Goal: Check status: Check status

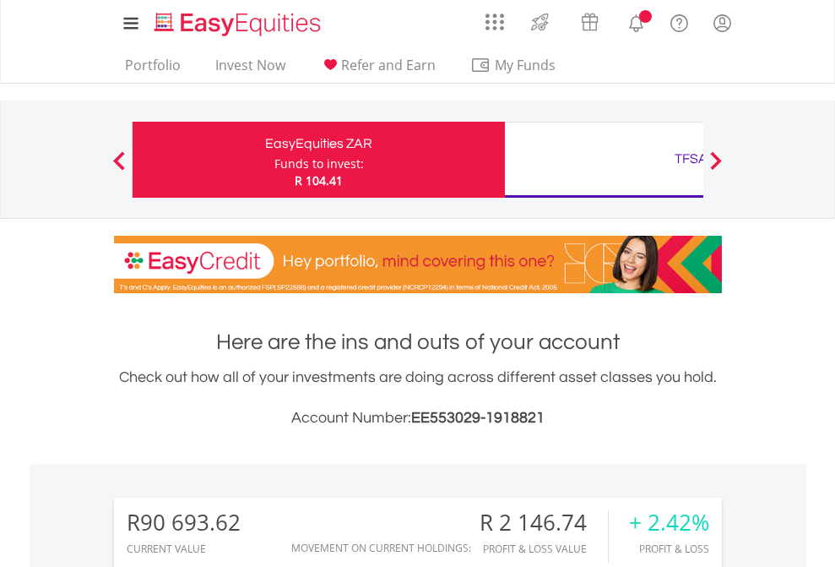
scroll to position [162, 265]
click at [274, 160] on div "Funds to invest:" at bounding box center [319, 163] width 90 height 17
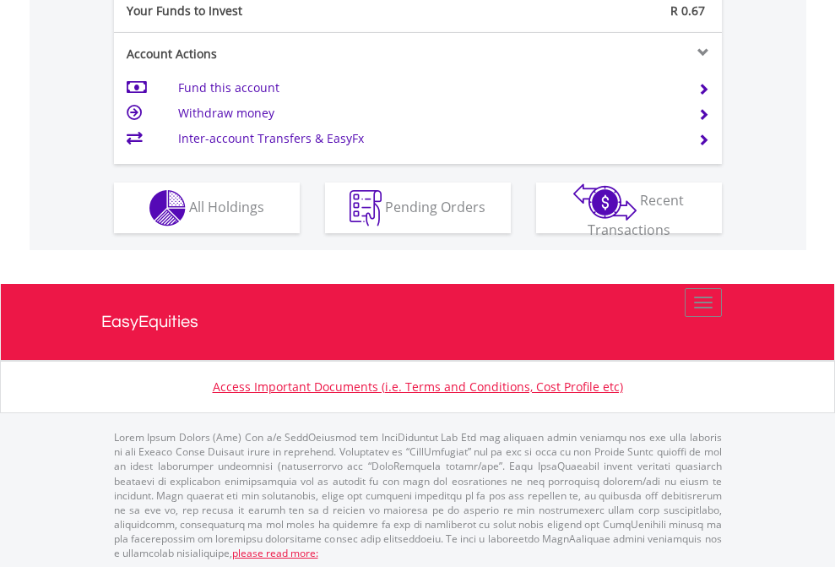
scroll to position [1686, 0]
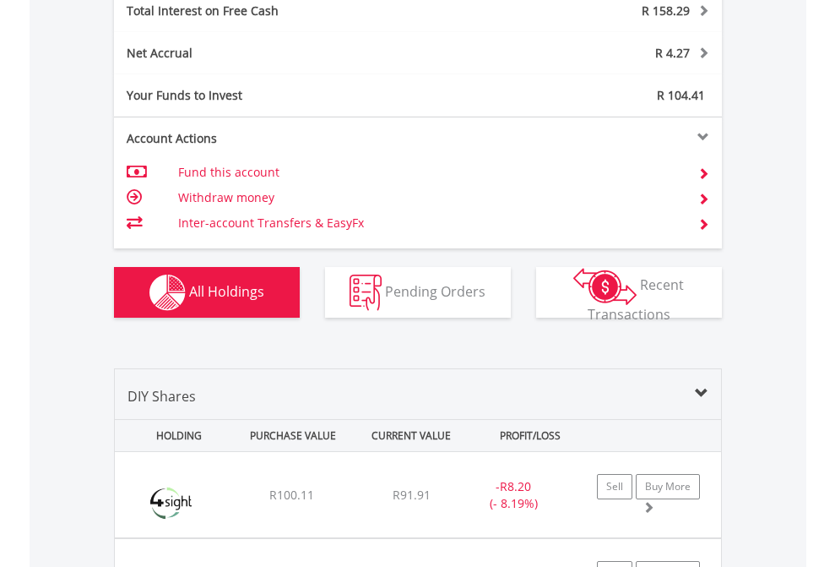
scroll to position [1945, 0]
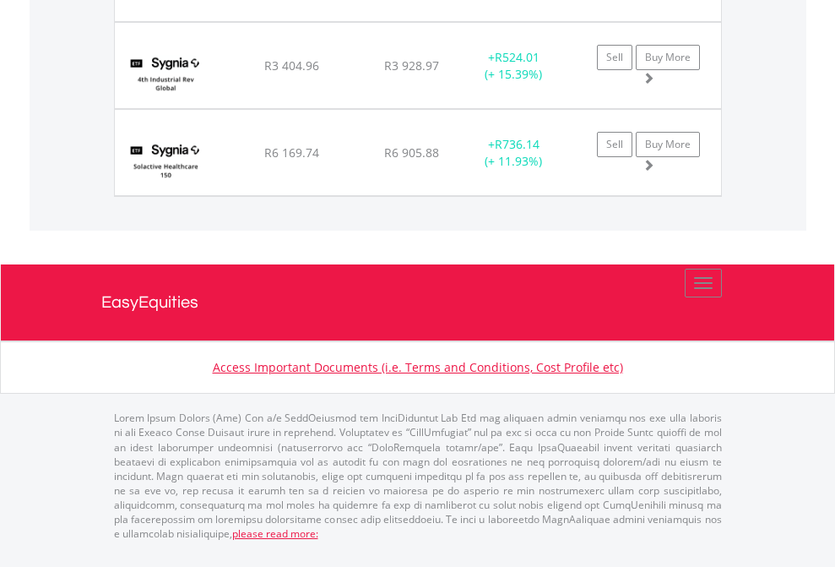
scroll to position [162, 265]
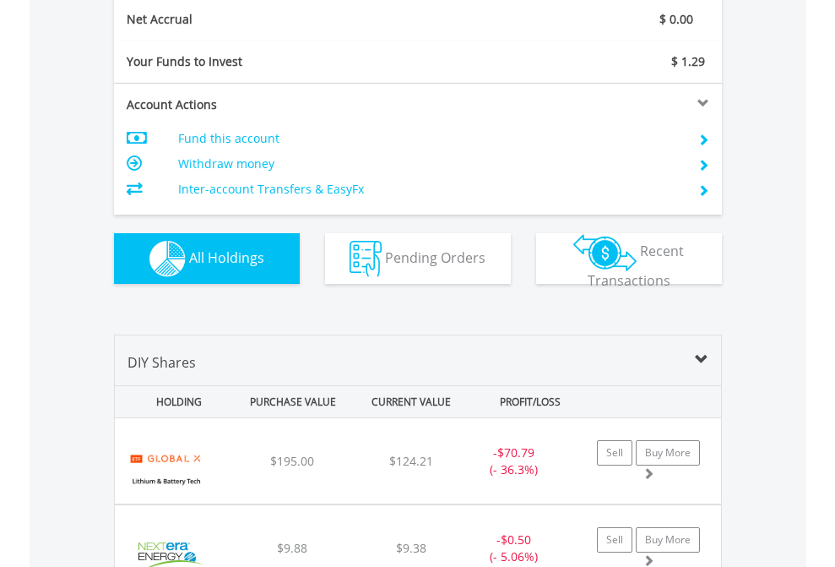
scroll to position [162, 265]
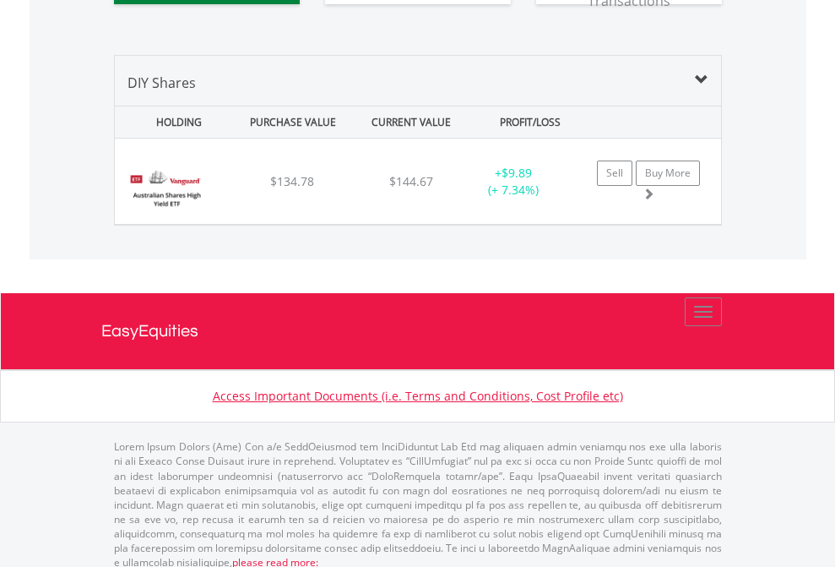
scroll to position [1878, 0]
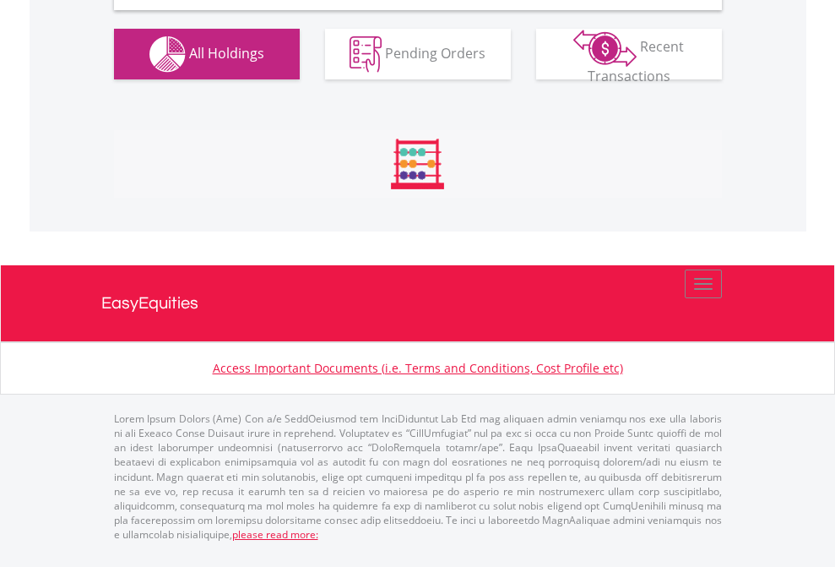
scroll to position [1632, 0]
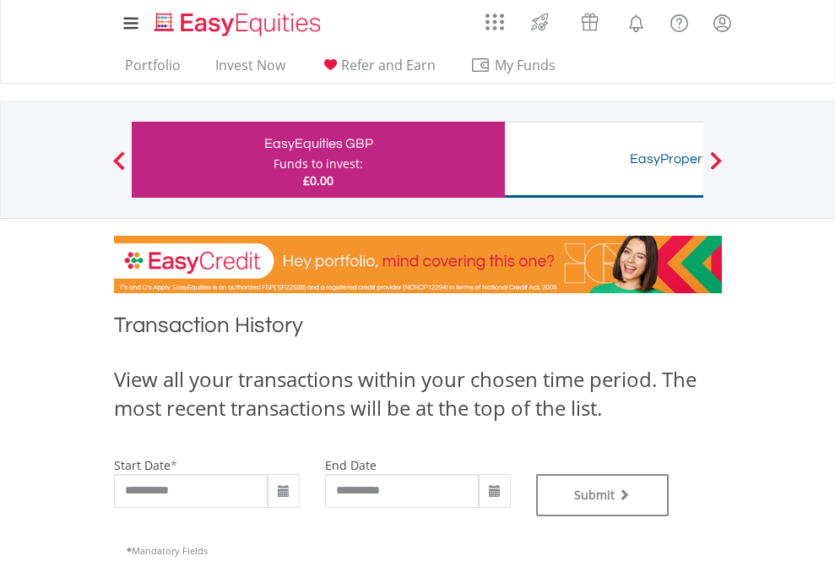
type input "**********"
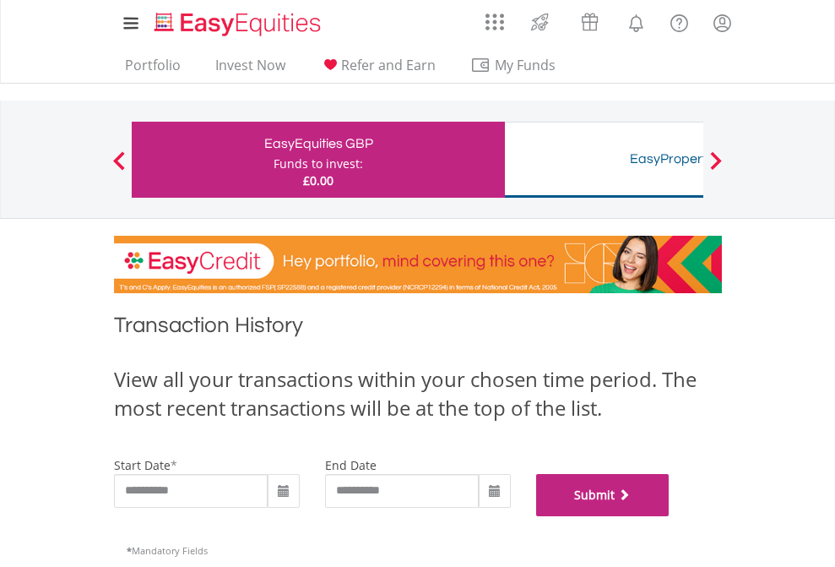
click at [670, 516] on button "Submit" at bounding box center [602, 495] width 133 height 42
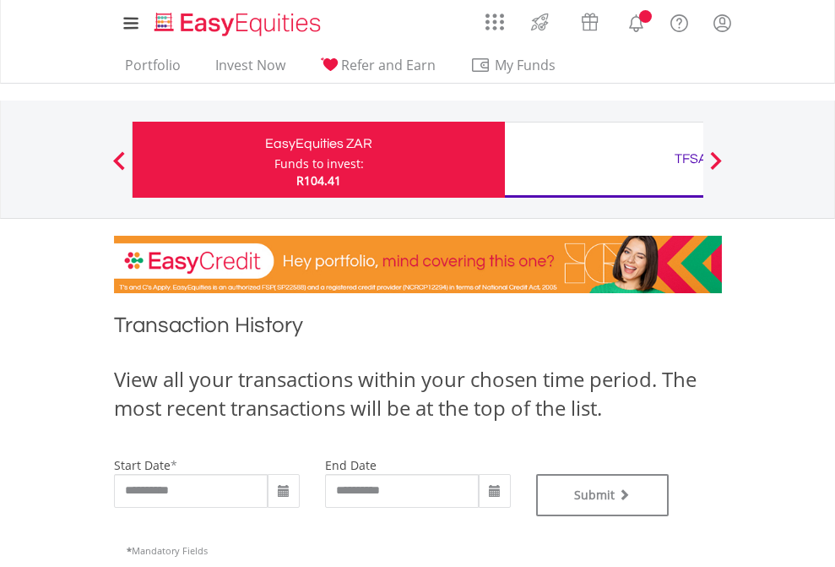
click at [604, 160] on div "TFSA" at bounding box center [691, 159] width 352 height 24
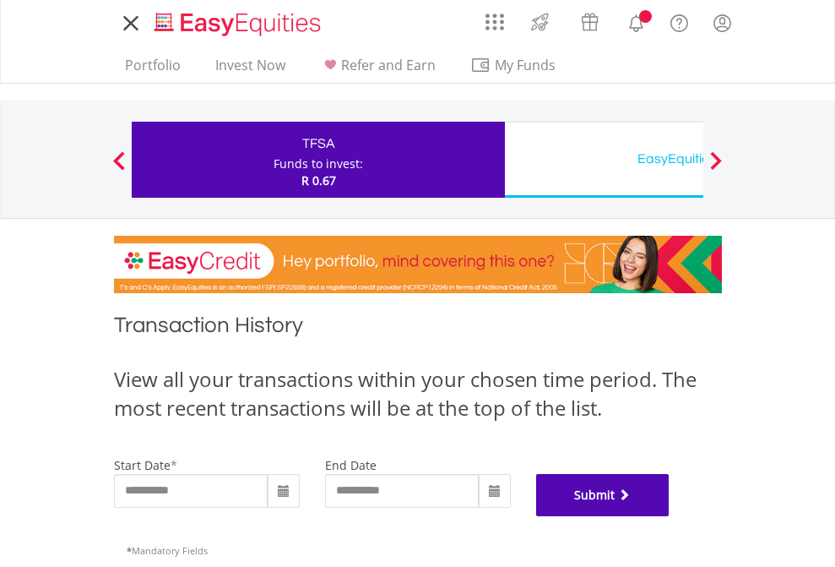
click at [670, 516] on button "Submit" at bounding box center [602, 495] width 133 height 42
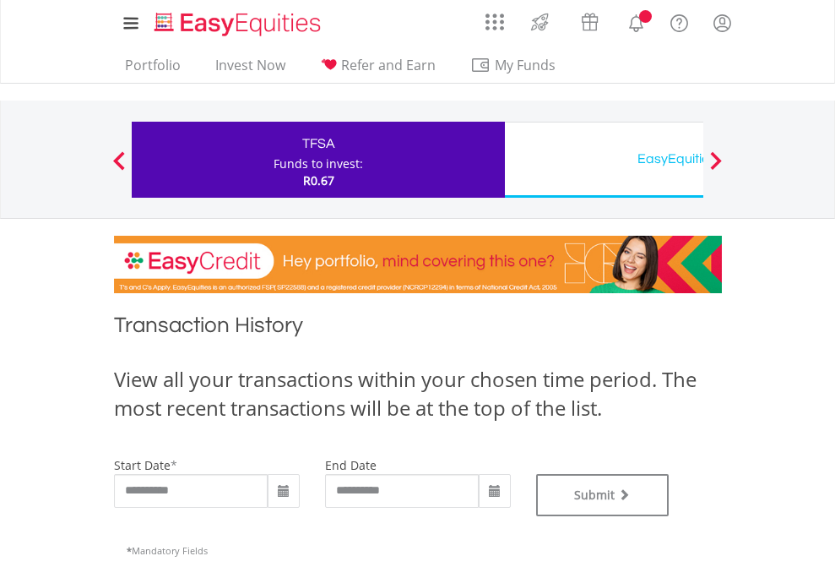
click at [604, 160] on div "EasyEquities USD" at bounding box center [691, 159] width 352 height 24
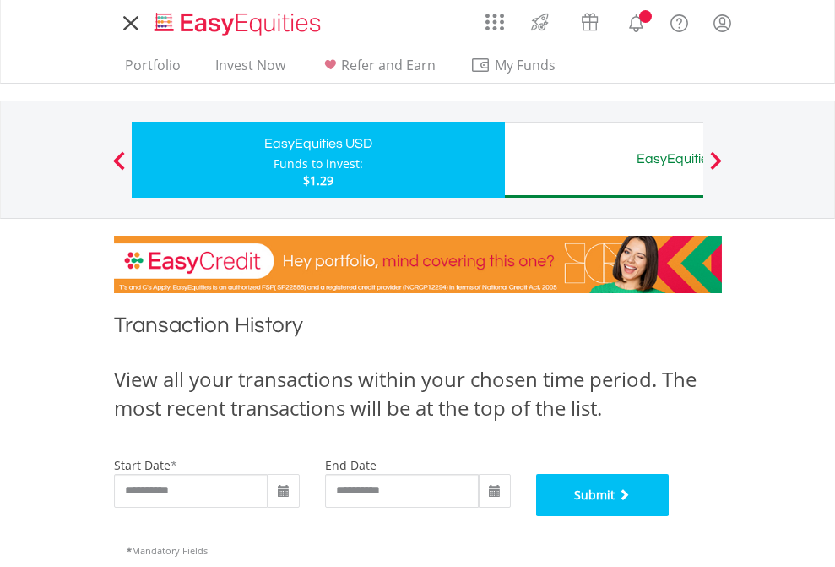
click at [670, 516] on button "Submit" at bounding box center [602, 495] width 133 height 42
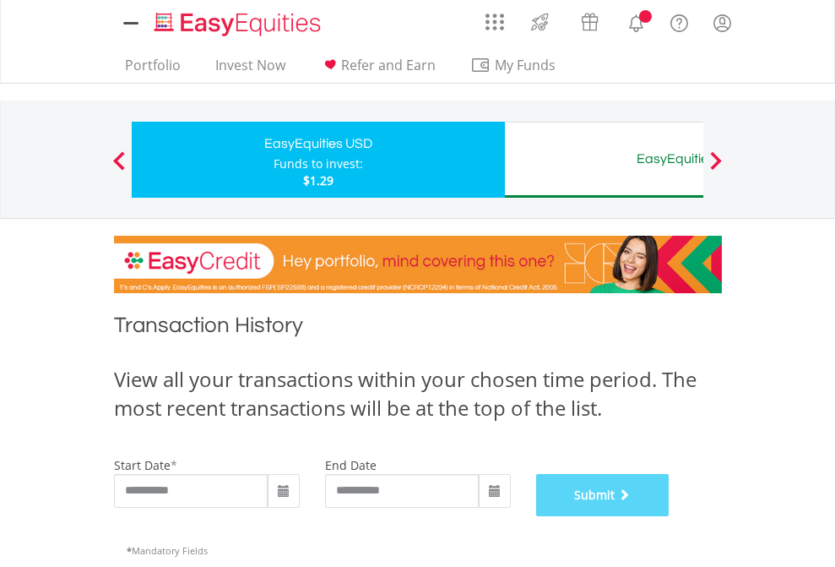
scroll to position [685, 0]
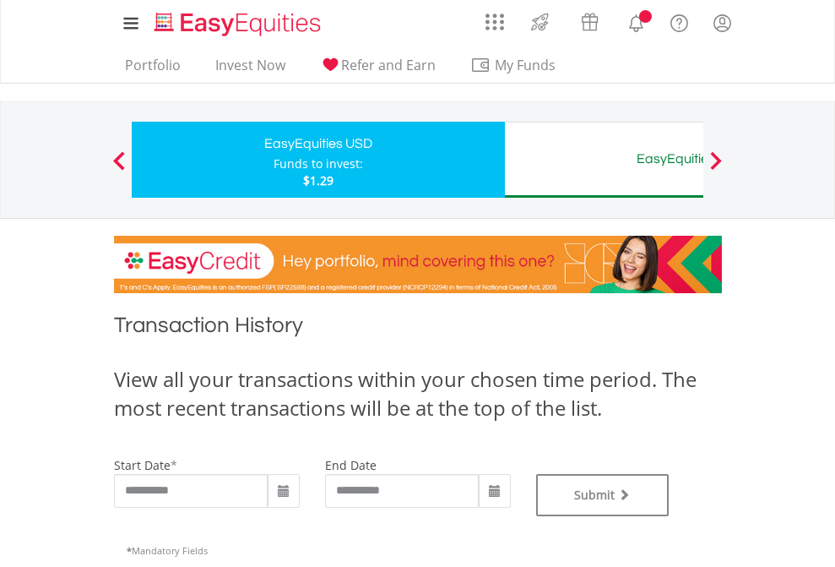
click at [604, 160] on div "EasyEquities AUD" at bounding box center [691, 159] width 352 height 24
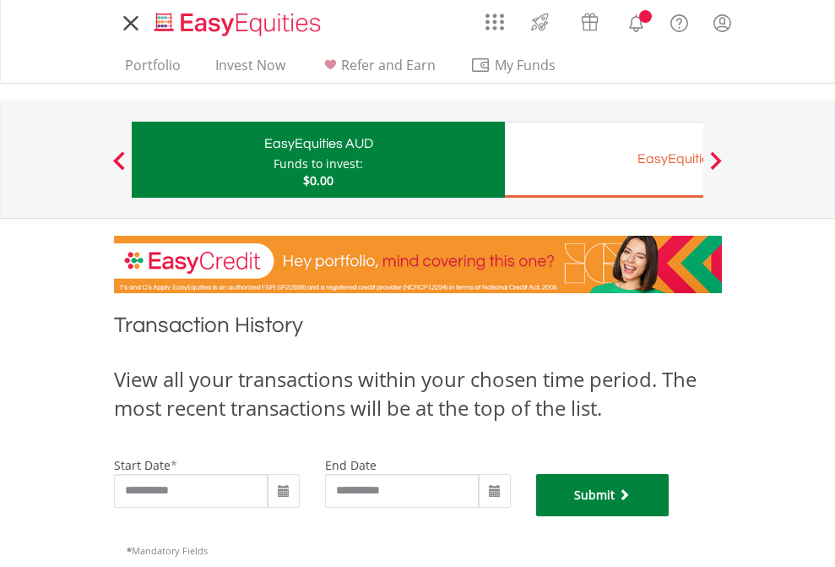
click at [670, 516] on button "Submit" at bounding box center [602, 495] width 133 height 42
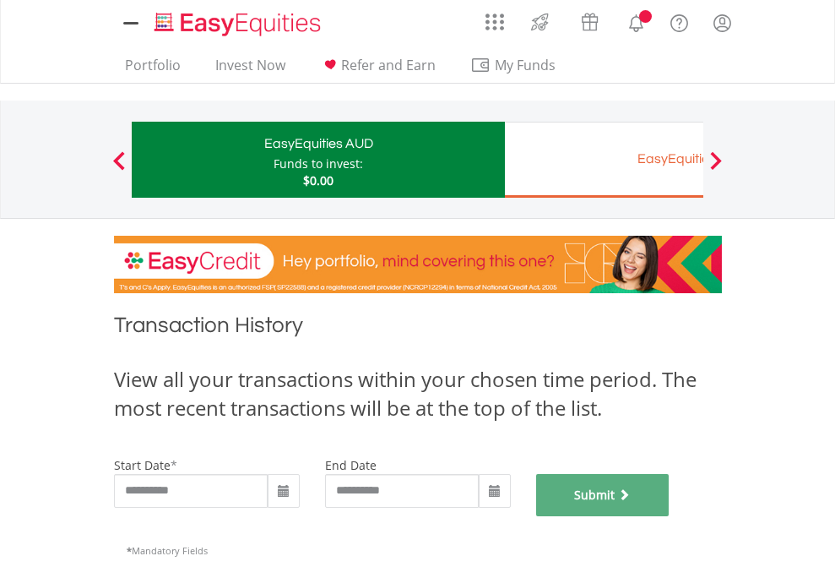
scroll to position [685, 0]
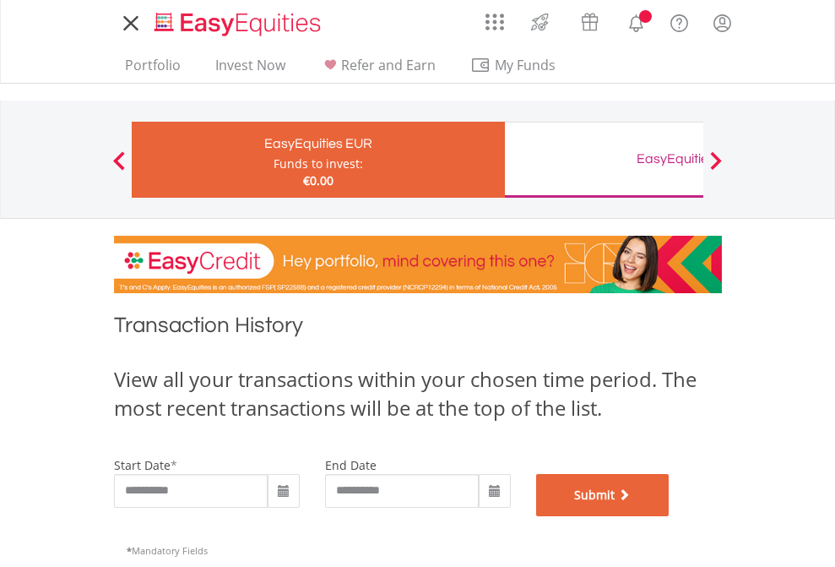
click at [670, 516] on button "Submit" at bounding box center [602, 495] width 133 height 42
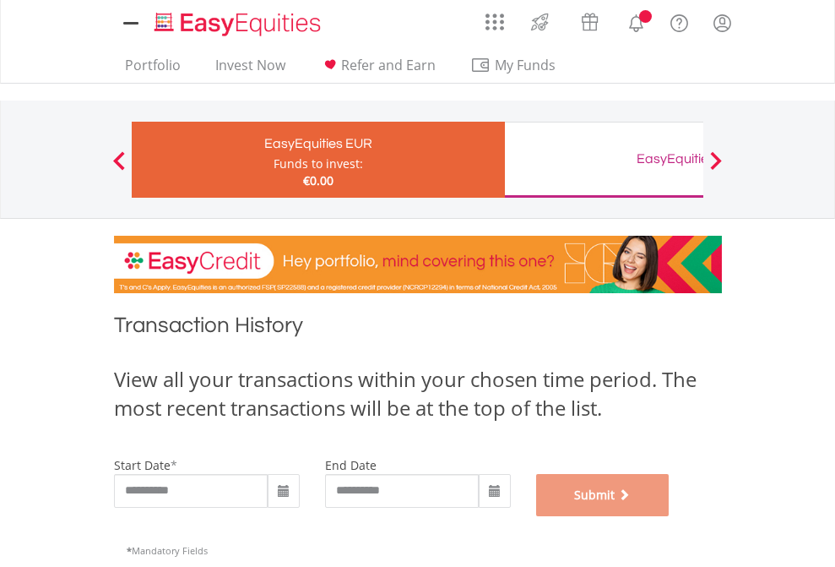
scroll to position [685, 0]
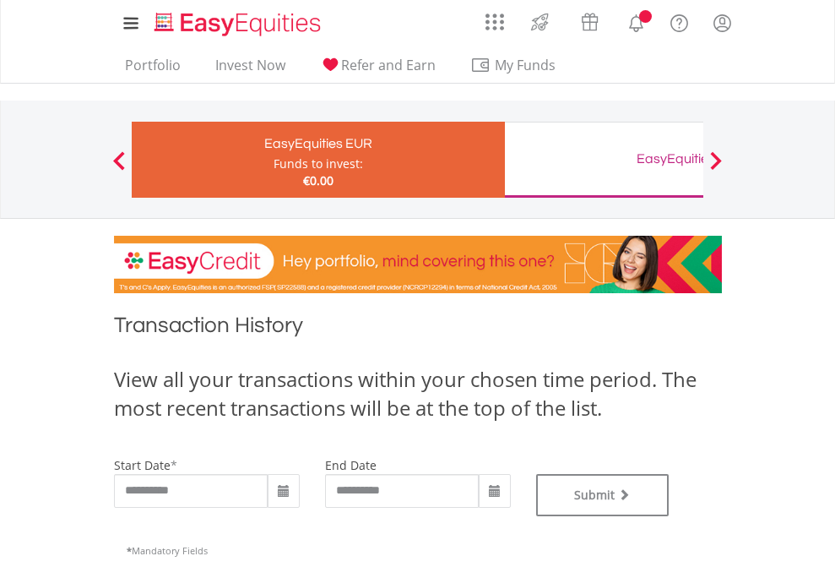
click at [604, 160] on div "EasyEquities GBP" at bounding box center [691, 159] width 352 height 24
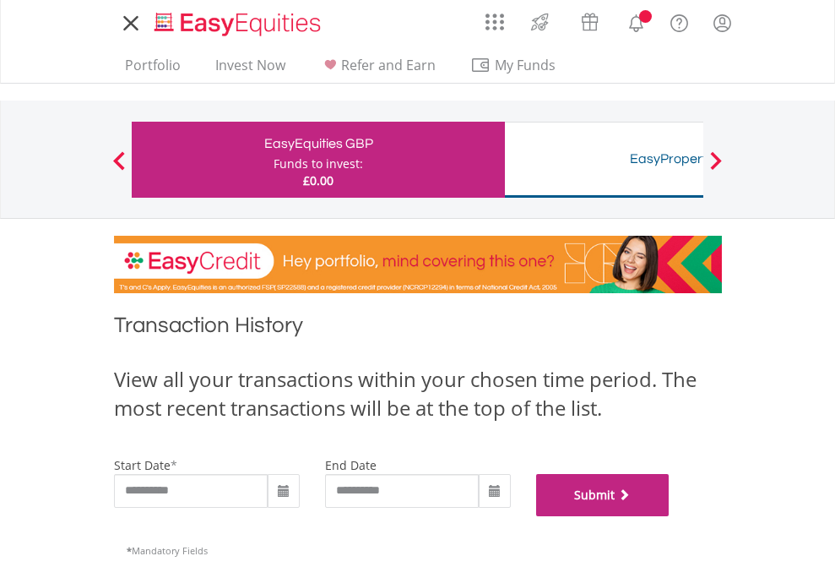
click at [670, 516] on button "Submit" at bounding box center [602, 495] width 133 height 42
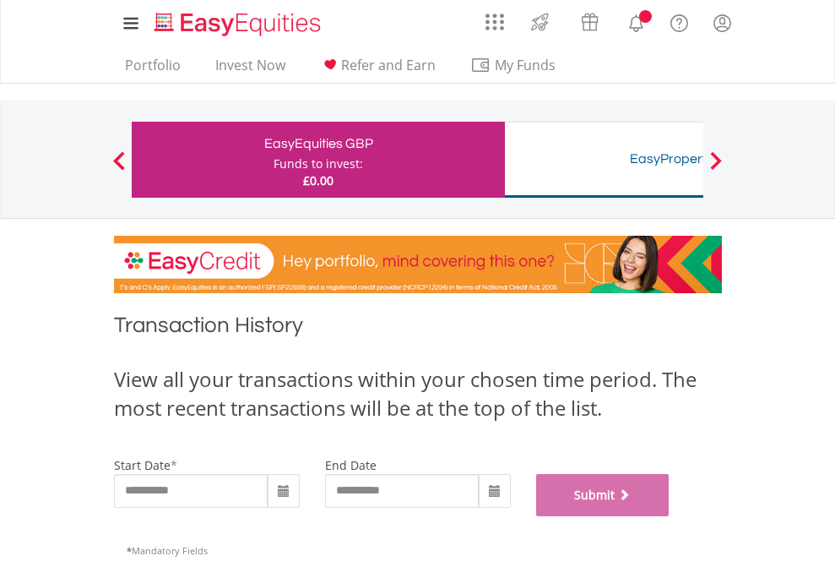
scroll to position [685, 0]
